Goal: Task Accomplishment & Management: Manage account settings

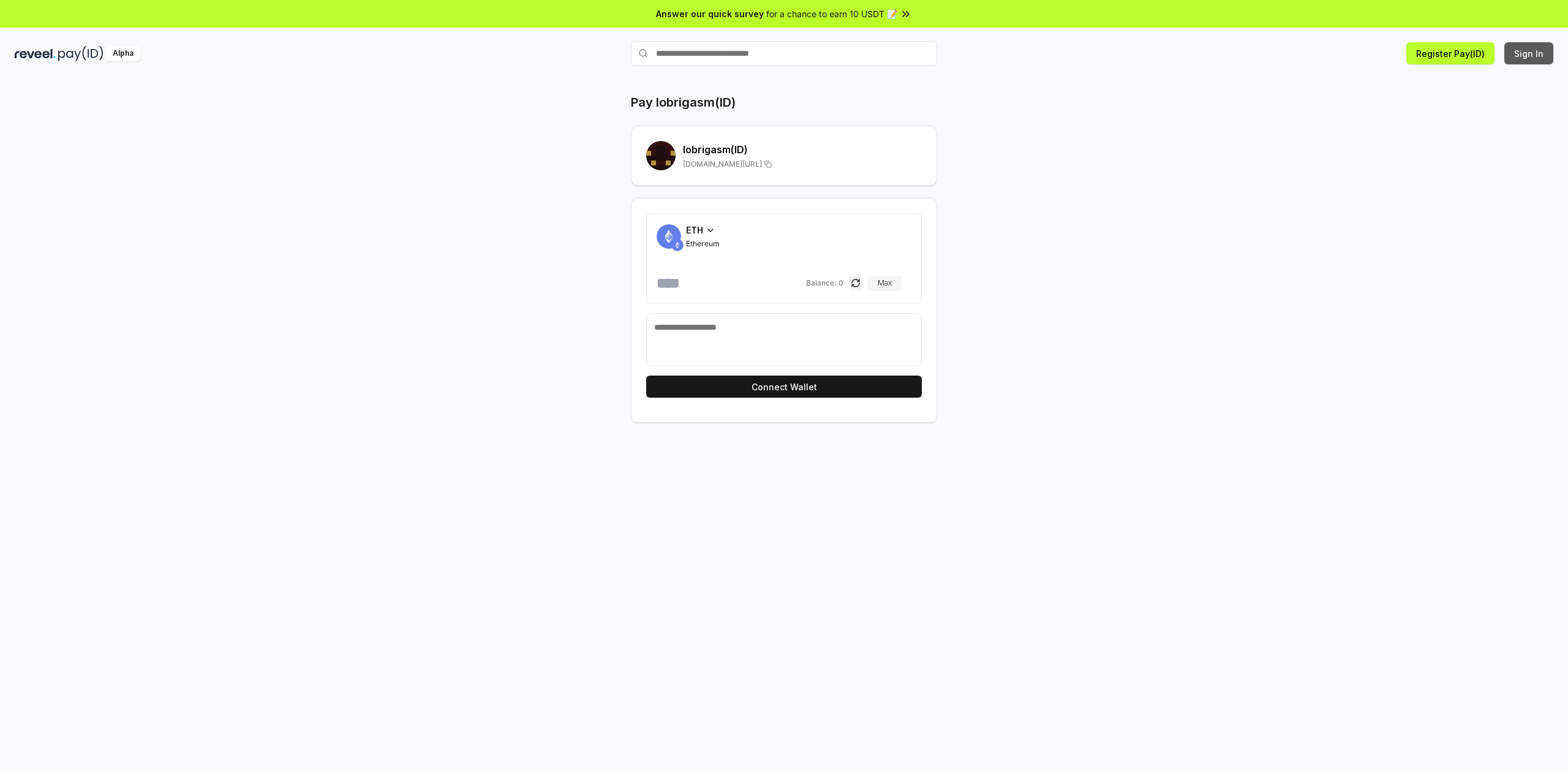
click at [1530, 52] on button "Sign In" at bounding box center [1529, 53] width 49 height 22
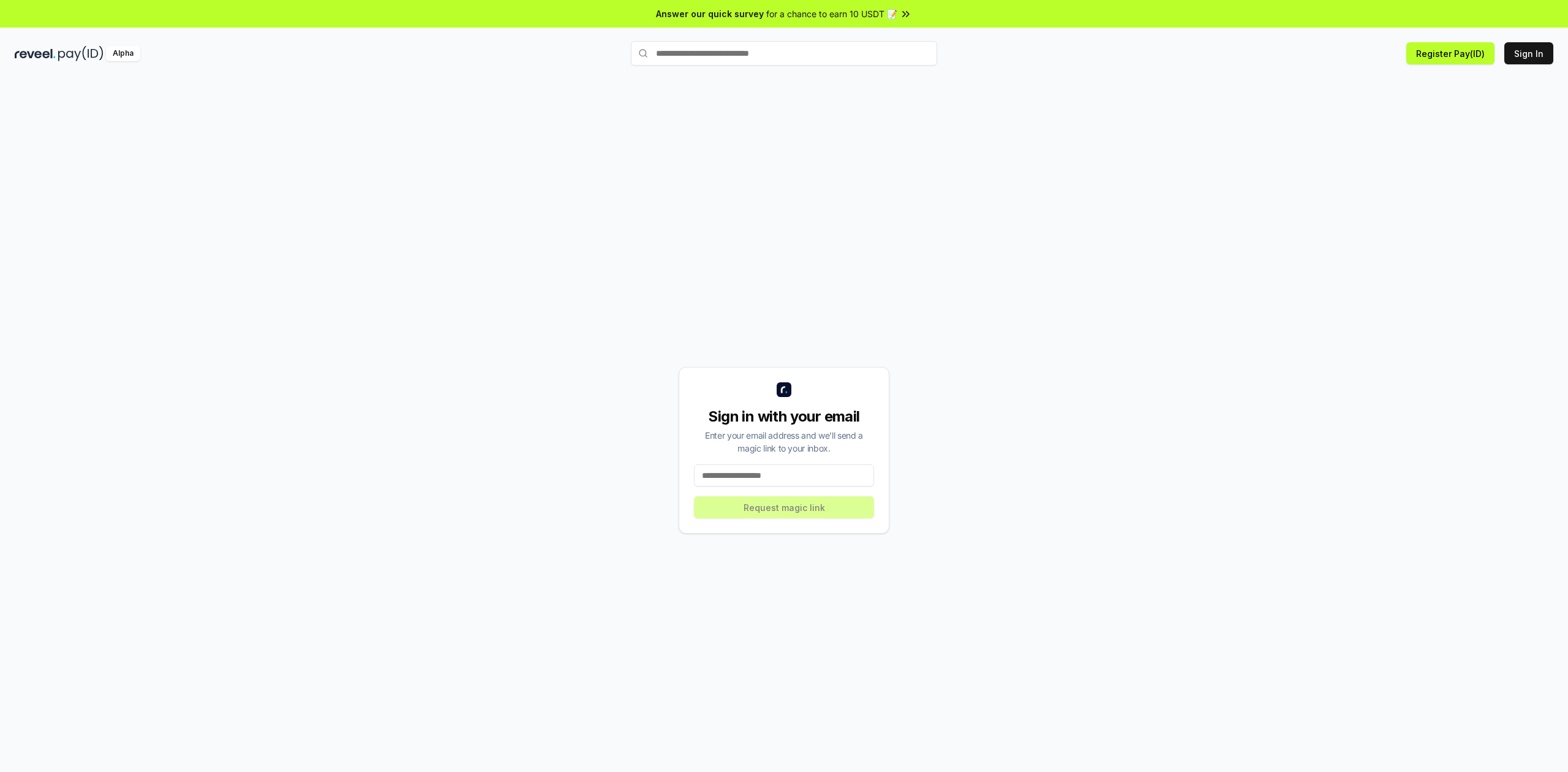
click at [817, 482] on input at bounding box center [784, 475] width 180 height 22
type input "**********"
click at [832, 505] on button "Request magic link" at bounding box center [784, 507] width 180 height 22
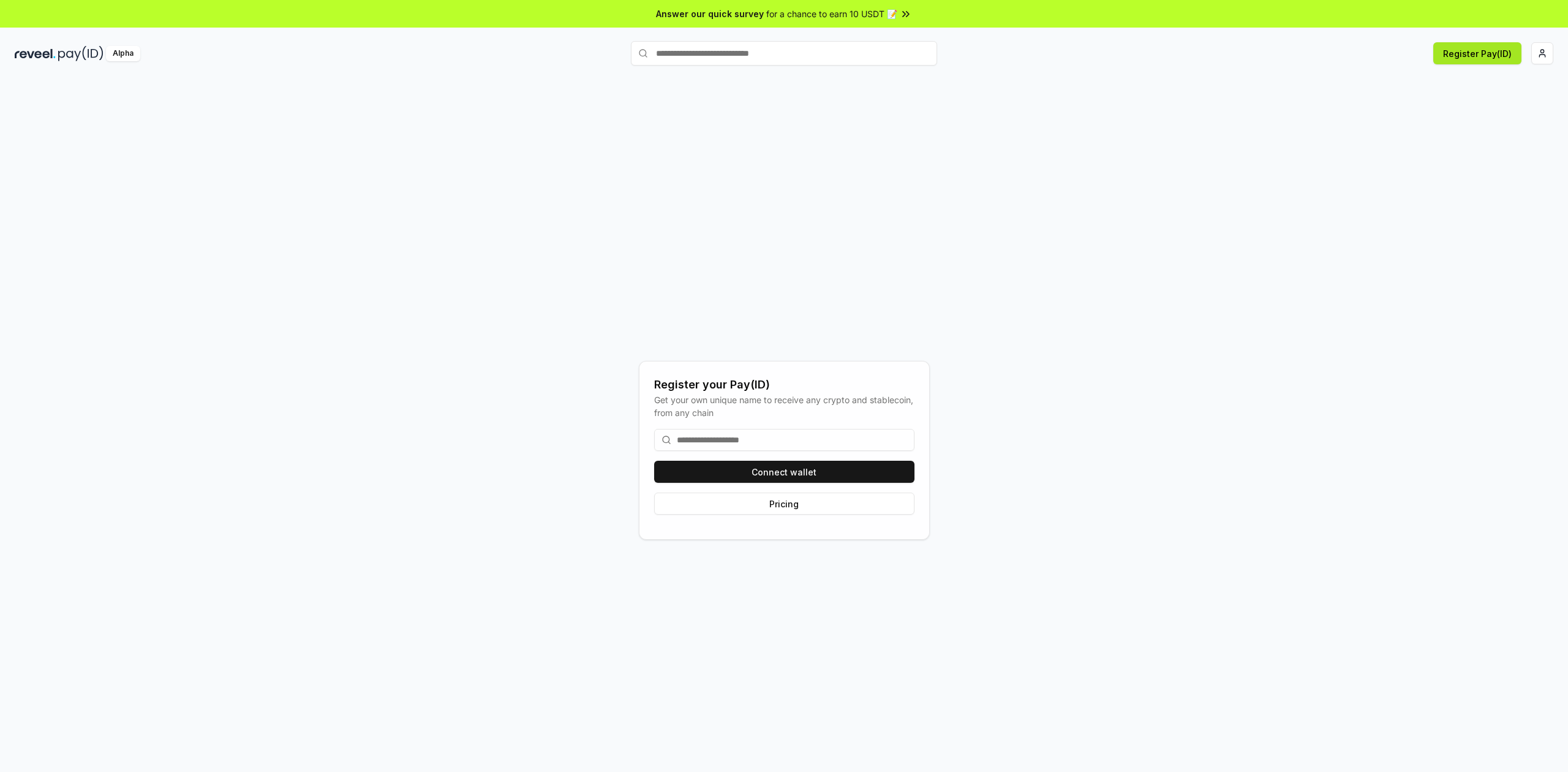
click at [1466, 48] on button "Register Pay(ID)" at bounding box center [1477, 53] width 88 height 22
click at [773, 474] on button "Connect wallet" at bounding box center [784, 471] width 260 height 22
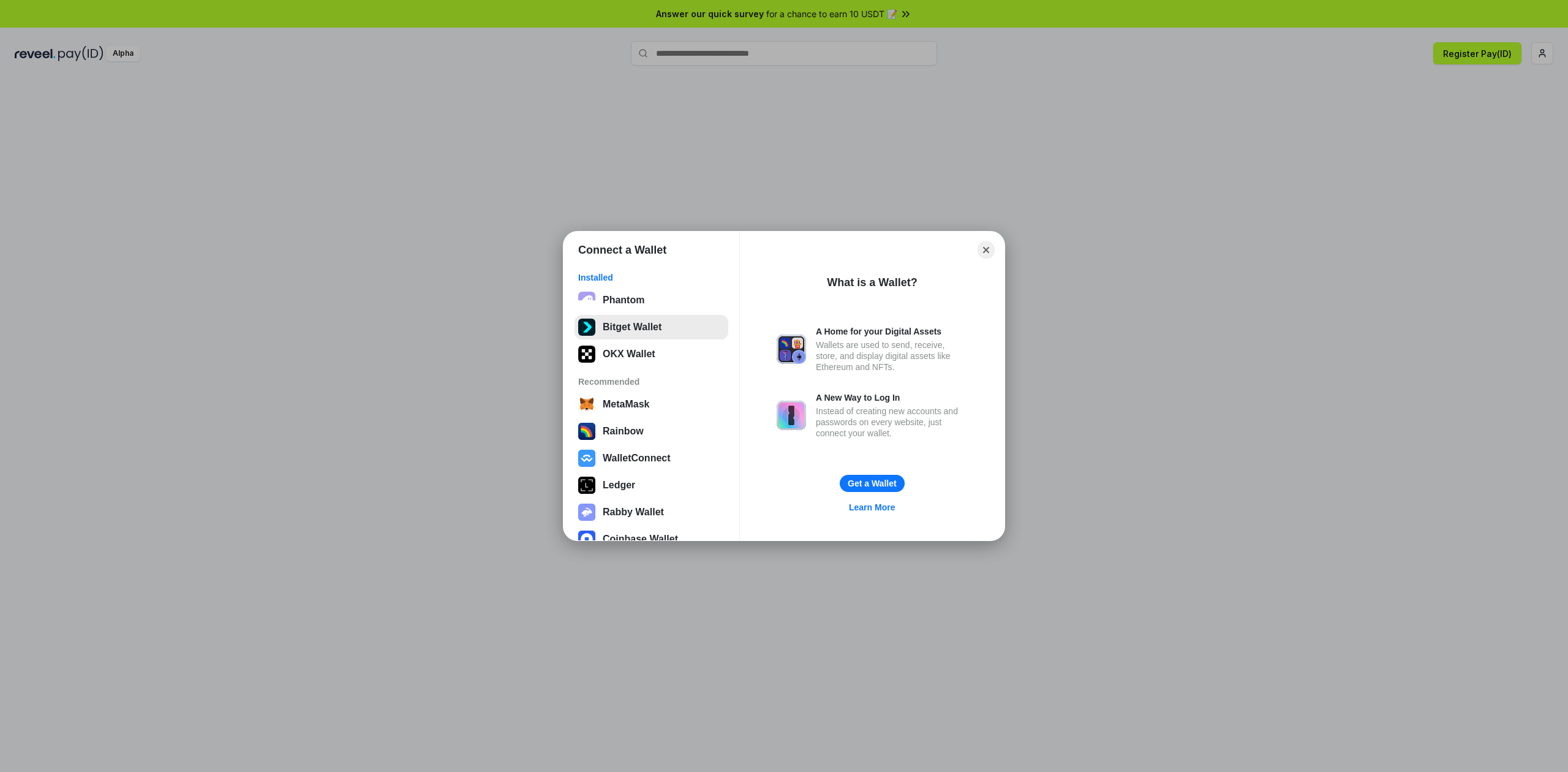
click at [631, 334] on button "Bitget Wallet" at bounding box center [651, 327] width 154 height 24
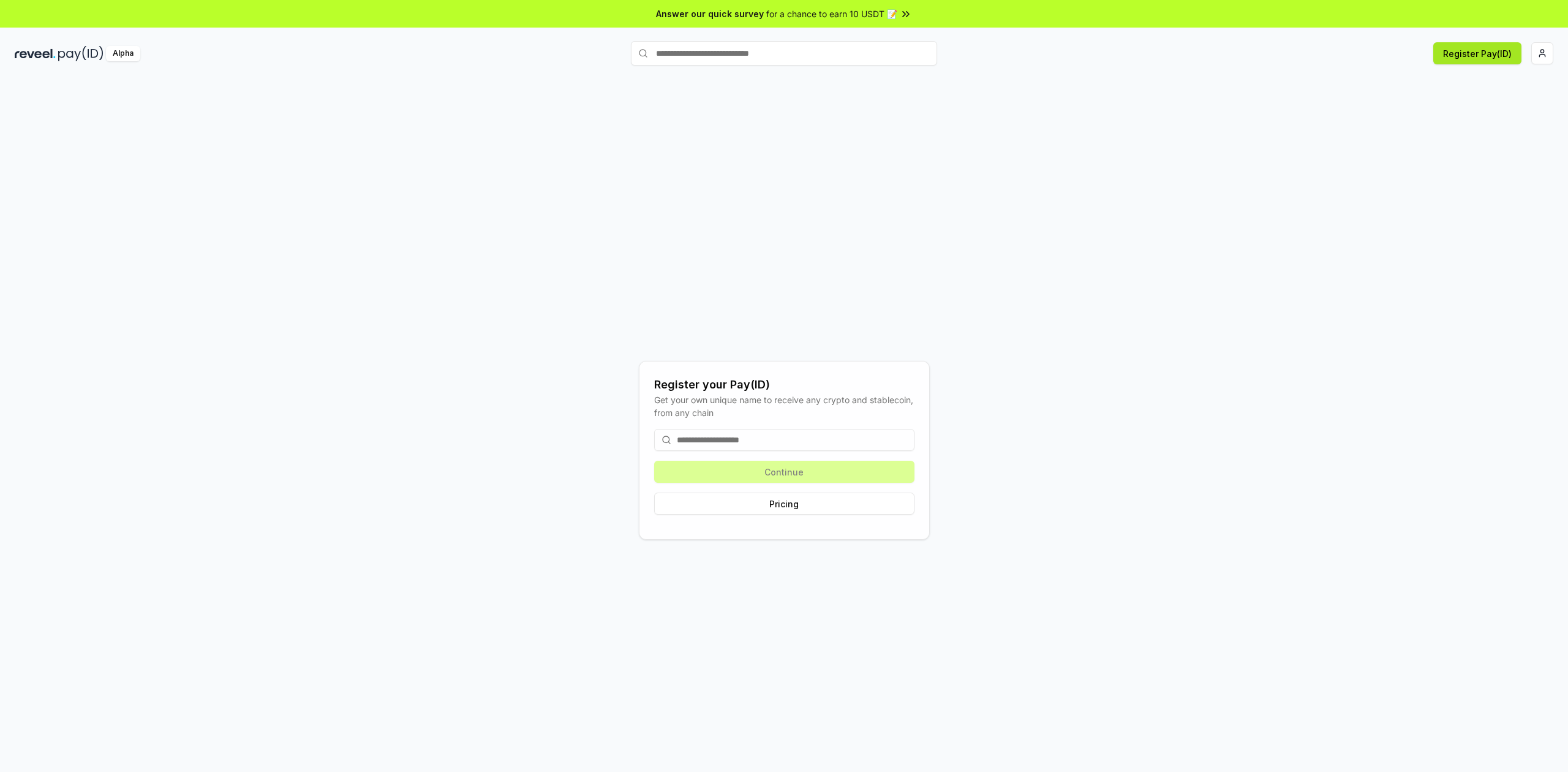
click at [1454, 52] on button "Register Pay(ID)" at bounding box center [1477, 53] width 88 height 22
click at [802, 439] on input at bounding box center [784, 439] width 260 height 22
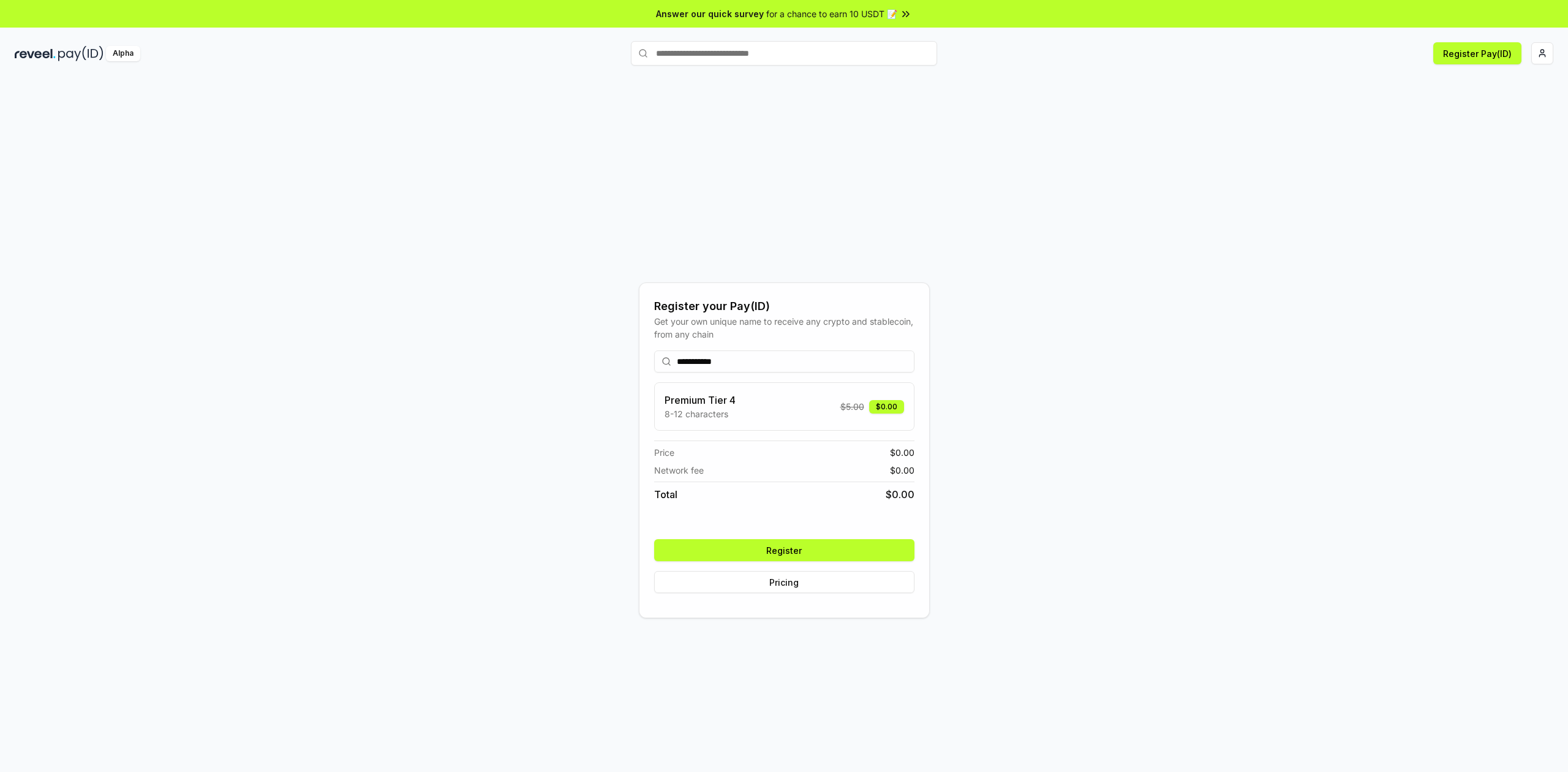
type input "**********"
click at [814, 550] on button "Register" at bounding box center [784, 549] width 260 height 22
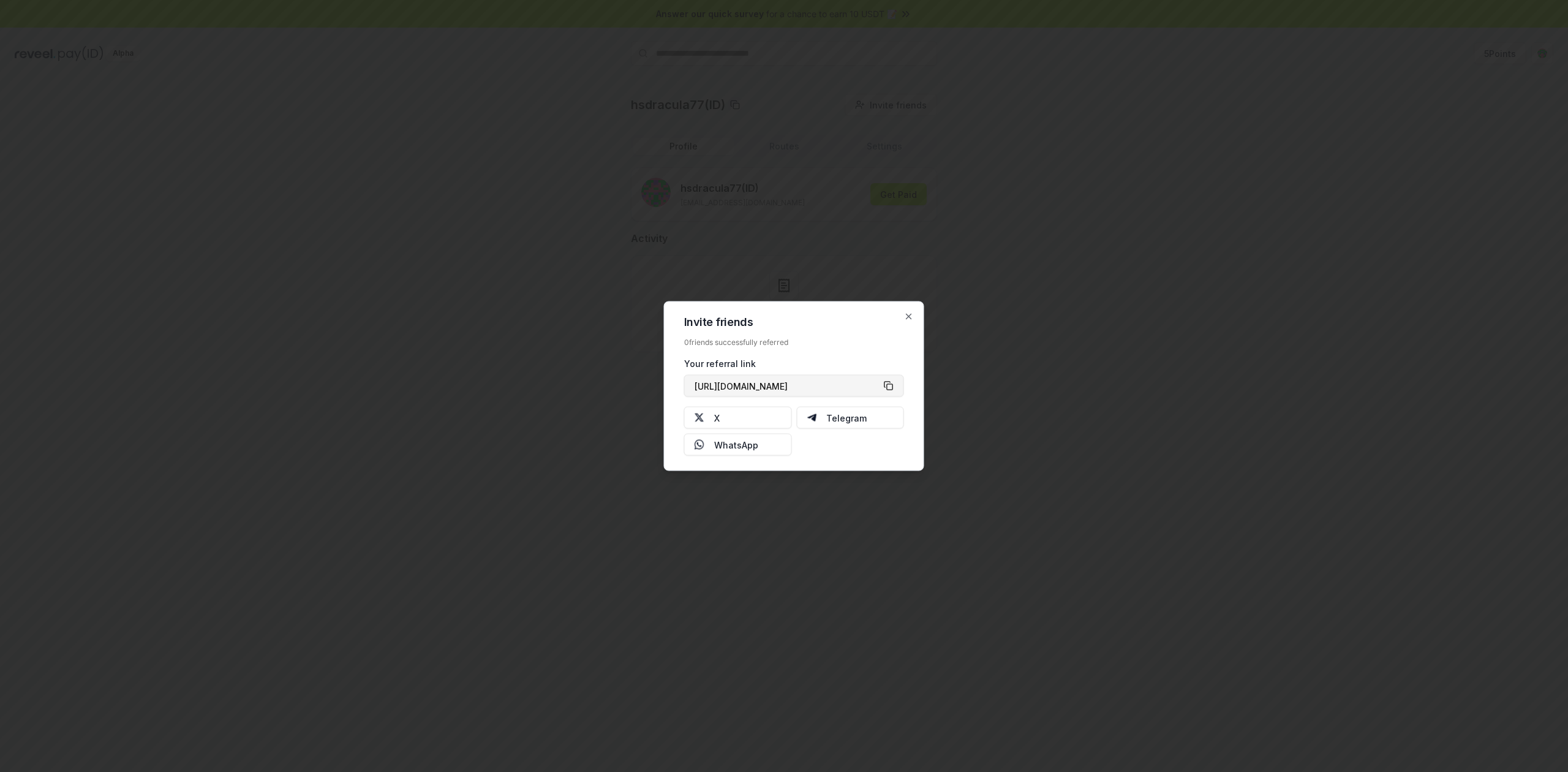
click at [892, 391] on button "https://reveel.id/refer/hsdracula77" at bounding box center [794, 386] width 220 height 22
click at [907, 320] on icon "button" at bounding box center [909, 317] width 10 height 10
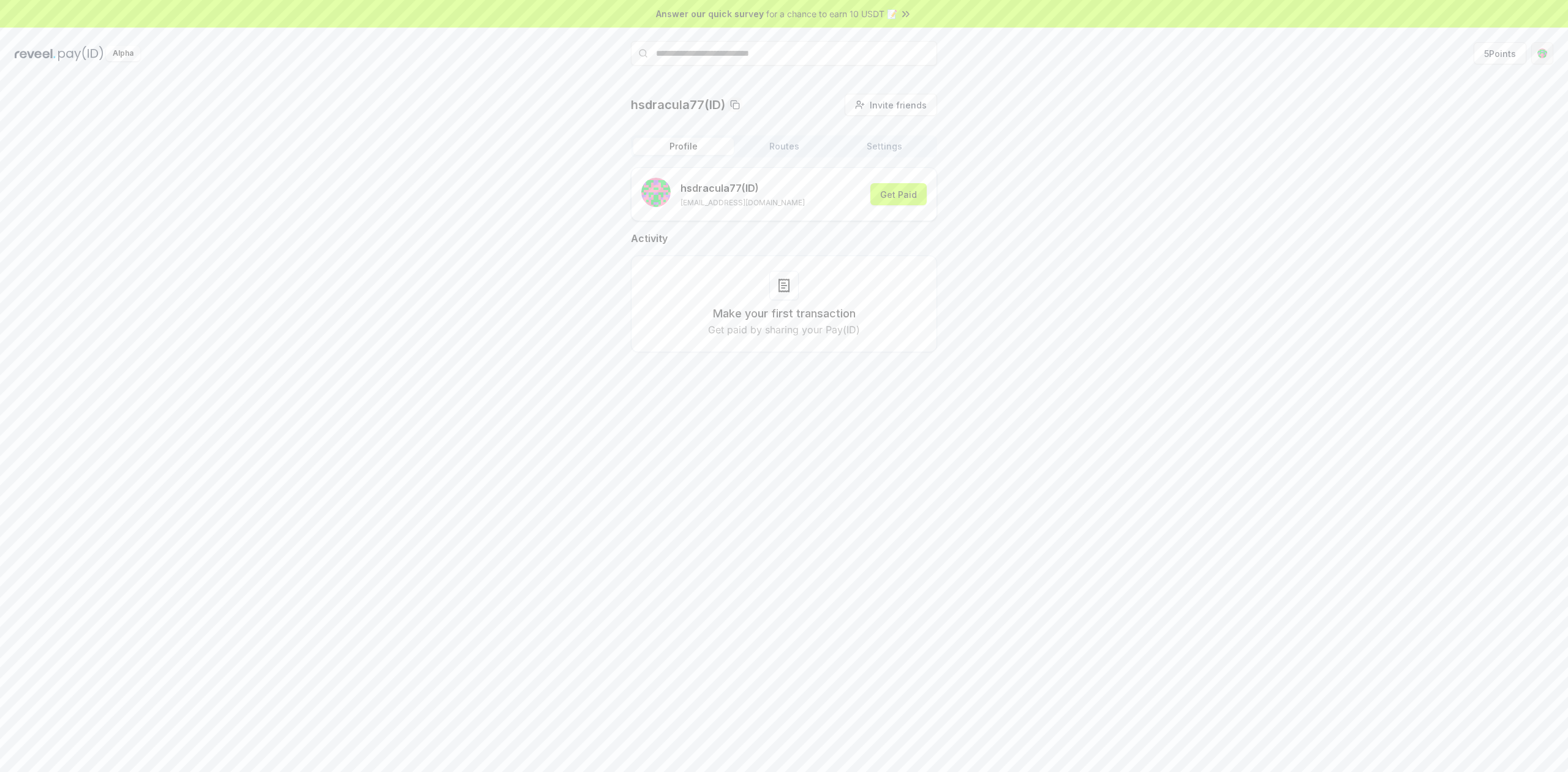
click at [1549, 59] on html "Answer our quick survey for a chance to earn 10 USDT 📝 Alpha 5 Points hsdracula…" at bounding box center [784, 386] width 1568 height 772
click at [1160, 325] on html "Answer our quick survey for a chance to earn 10 USDT 📝 Alpha 5 Points hsdracula…" at bounding box center [784, 386] width 1568 height 772
click at [898, 199] on button "Get Paid" at bounding box center [898, 194] width 57 height 22
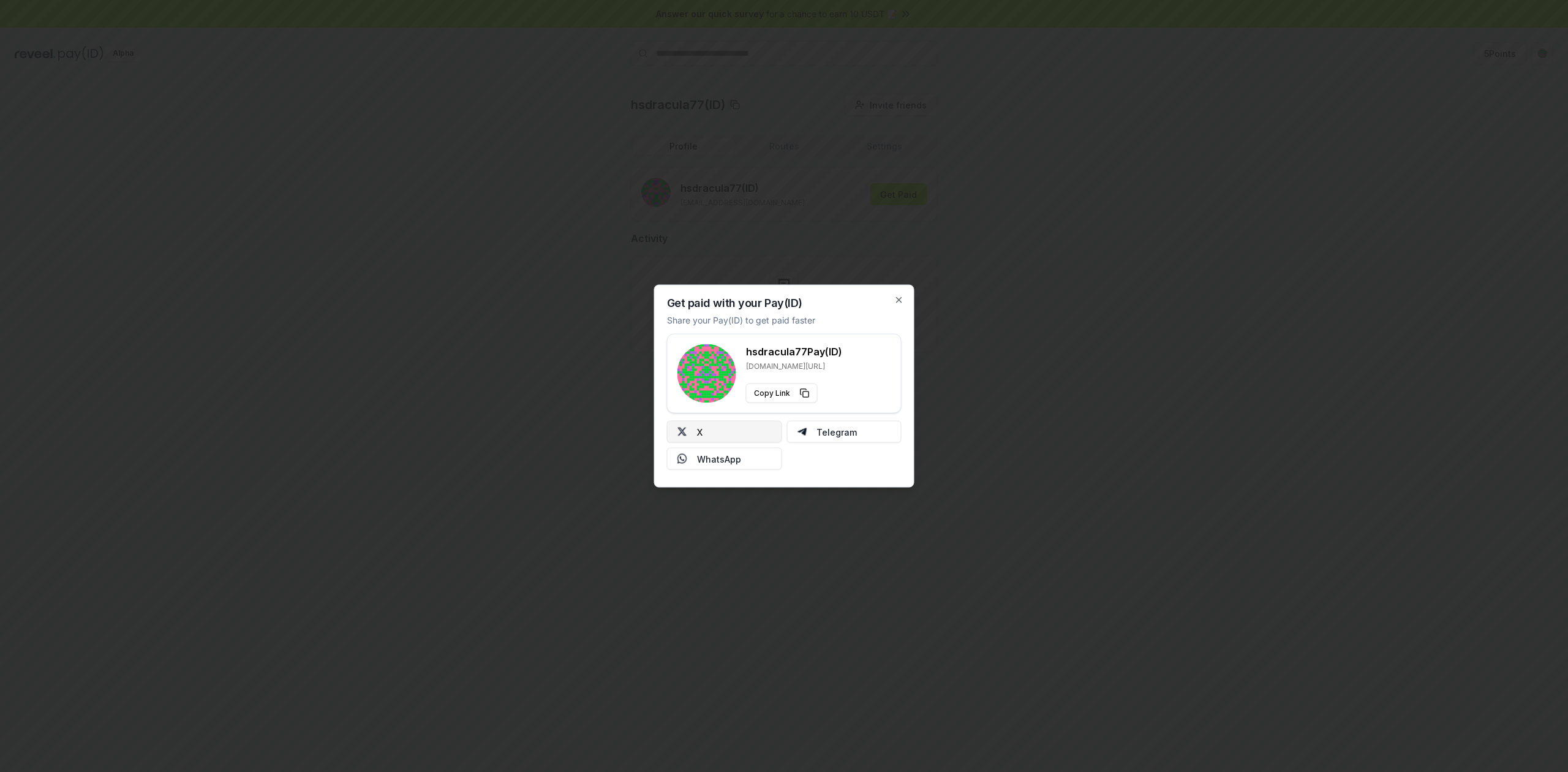
click at [734, 432] on button "X" at bounding box center [724, 431] width 115 height 22
click at [895, 298] on icon "button" at bounding box center [900, 301] width 10 height 10
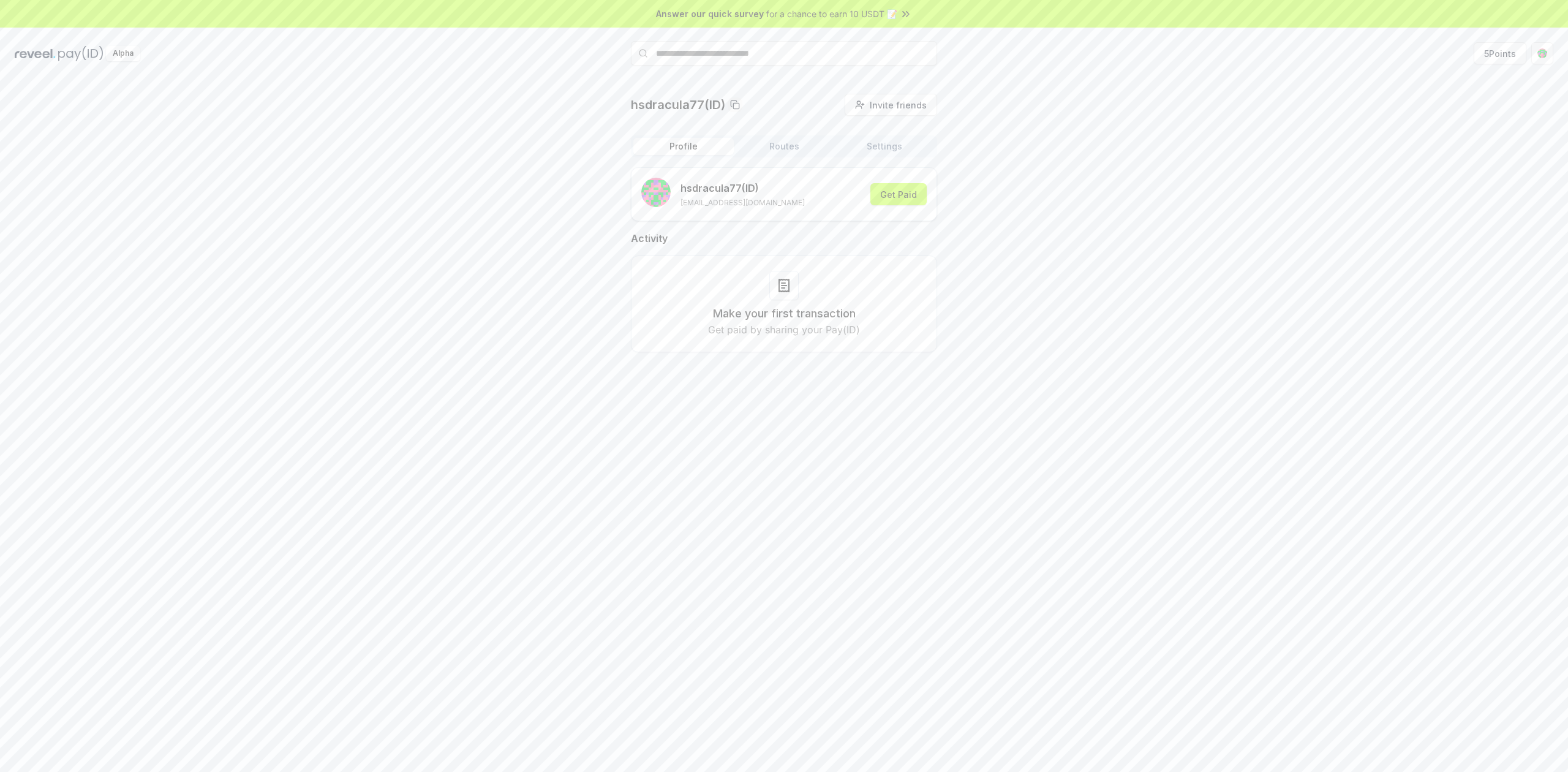
click at [880, 13] on span "for a chance to earn 10 USDT 📝" at bounding box center [832, 14] width 131 height 13
click at [781, 140] on button "Routes" at bounding box center [784, 147] width 100 height 17
click at [784, 236] on icon at bounding box center [784, 229] width 15 height 15
click at [766, 283] on p "Use Routes to create your custom payment logic" at bounding box center [784, 278] width 225 height 15
click at [781, 244] on div "Create your first Route Use Routes to create your custom payment logic" at bounding box center [784, 250] width 306 height 102
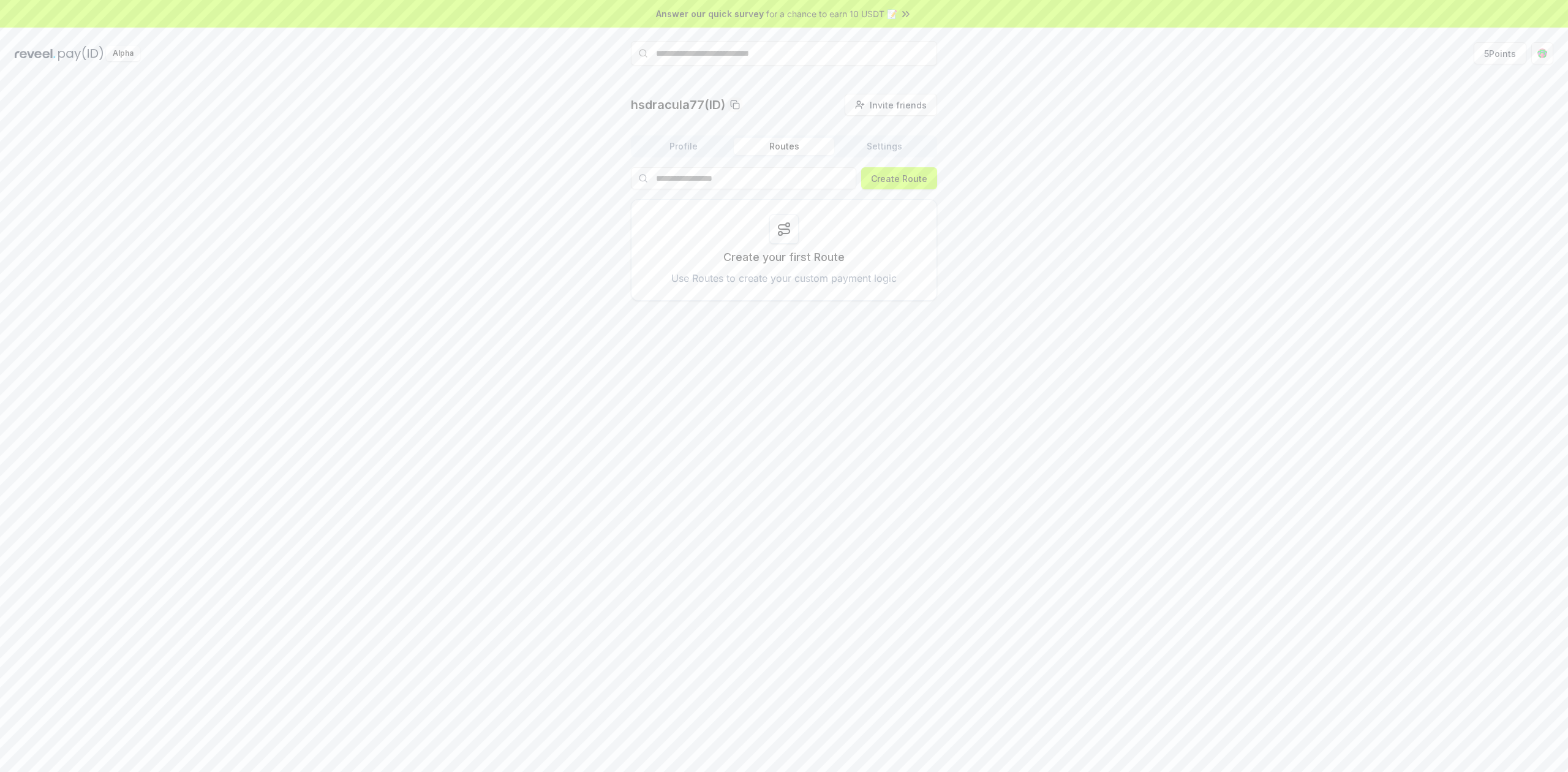
click at [895, 150] on button "Settings" at bounding box center [885, 147] width 100 height 17
click at [64, 55] on img at bounding box center [80, 53] width 45 height 15
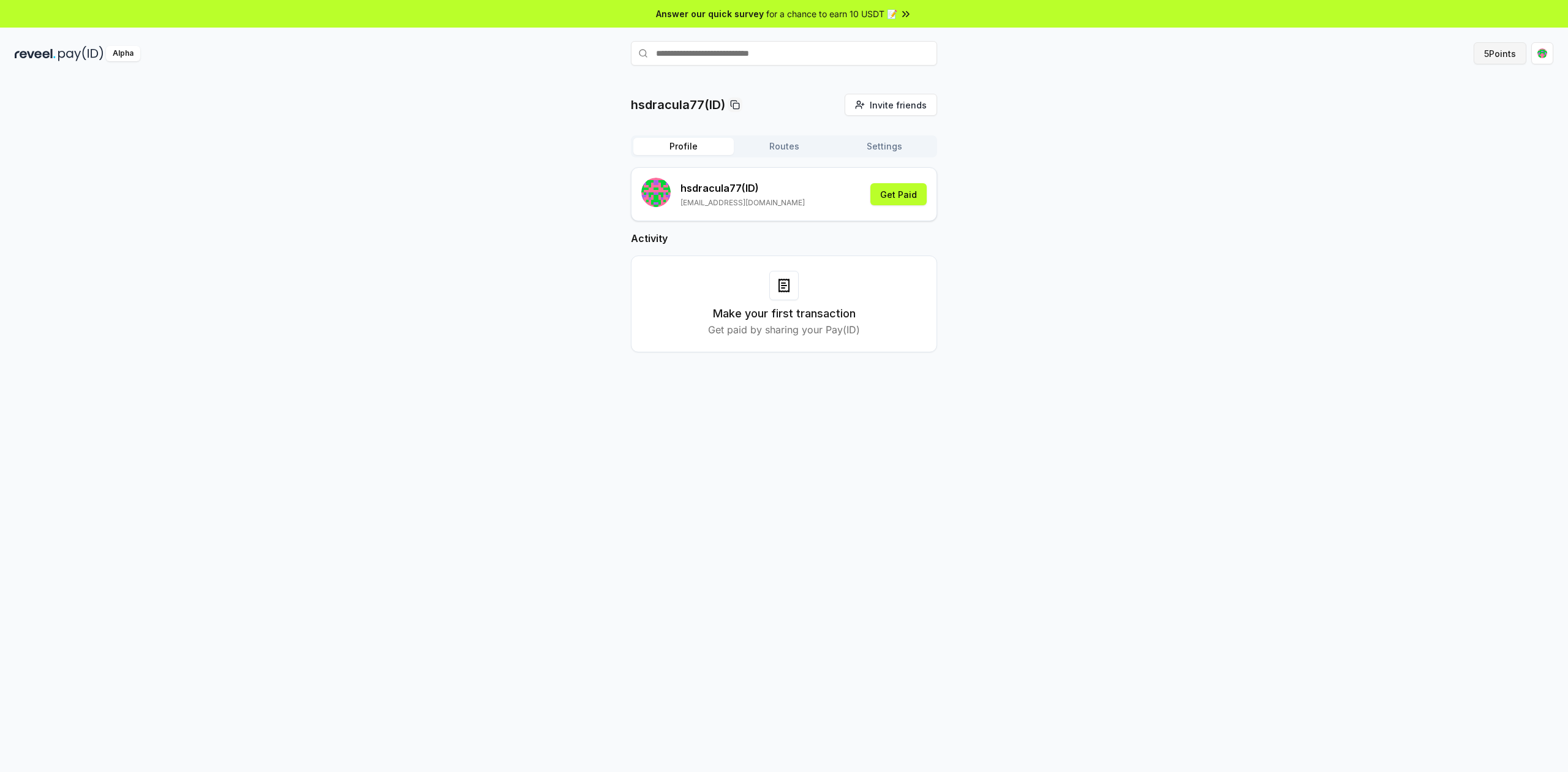
click at [1489, 54] on button "5 Points" at bounding box center [1500, 53] width 53 height 22
click at [790, 152] on button "Routes" at bounding box center [784, 147] width 100 height 17
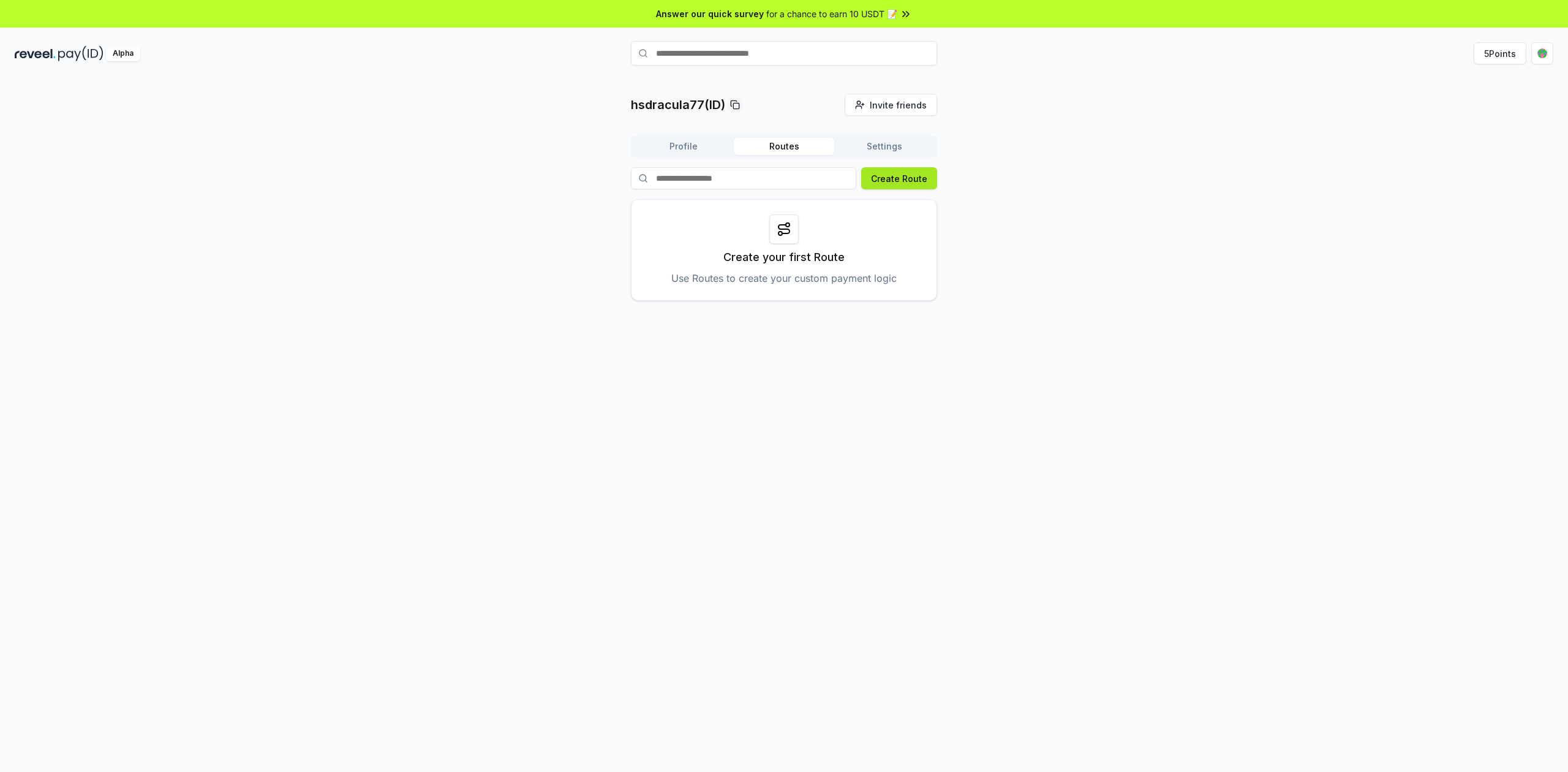
click at [904, 175] on button "Create Route" at bounding box center [899, 178] width 76 height 22
